Goal: Find contact information: Find contact information

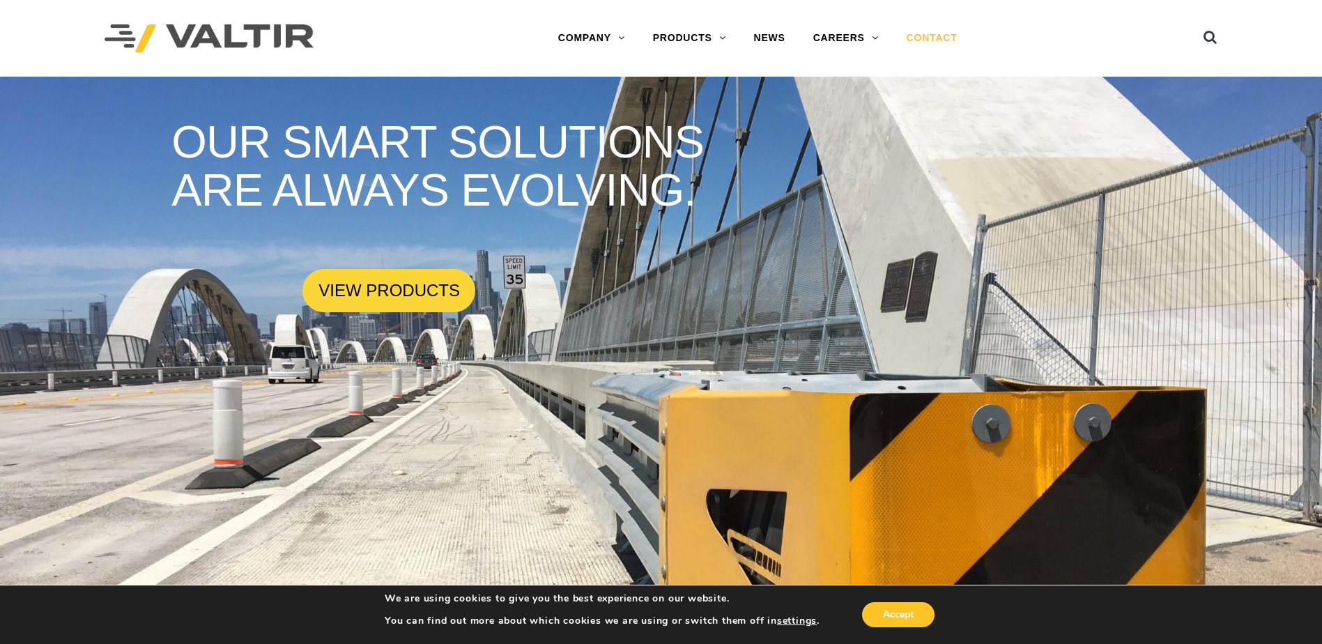
click at [955, 38] on link "CONTACT" at bounding box center [932, 38] width 79 height 28
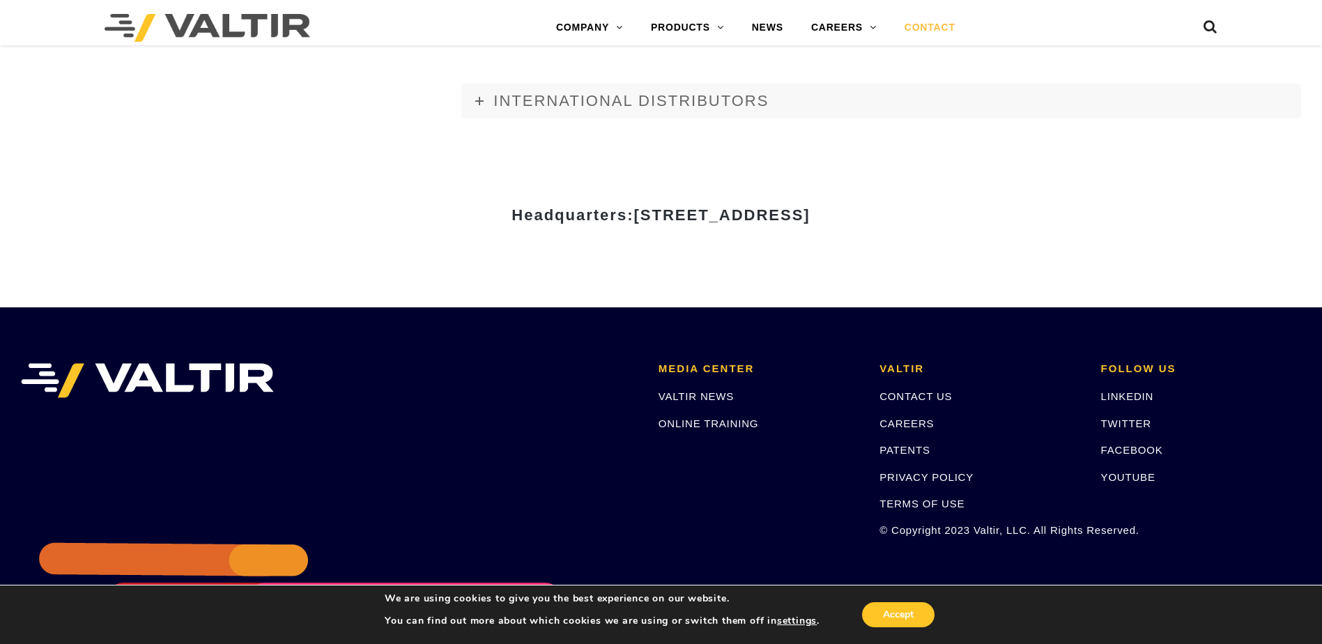
scroll to position [1881, 0]
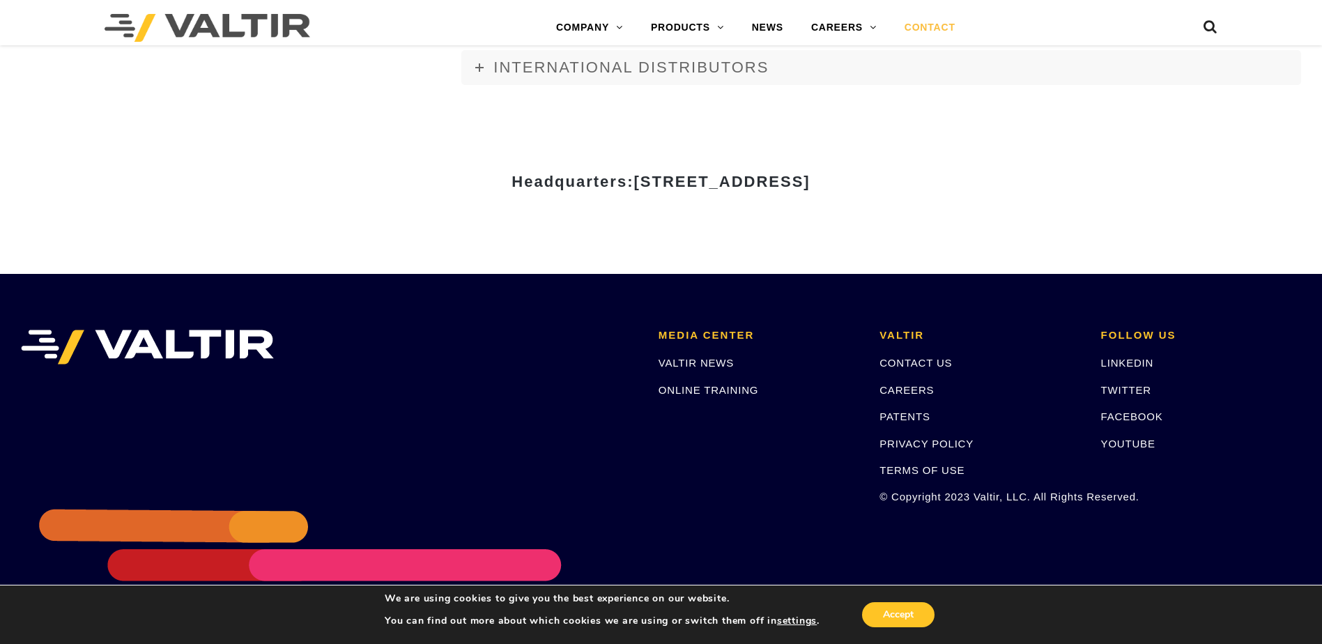
drag, startPoint x: 495, startPoint y: 184, endPoint x: 681, endPoint y: 186, distance: 186.0
click at [681, 186] on strong "Headquarters: [STREET_ADDRESS]" at bounding box center [660, 181] width 298 height 17
copy strong "[STREET_ADDRESS]"
